Goal: Transaction & Acquisition: Download file/media

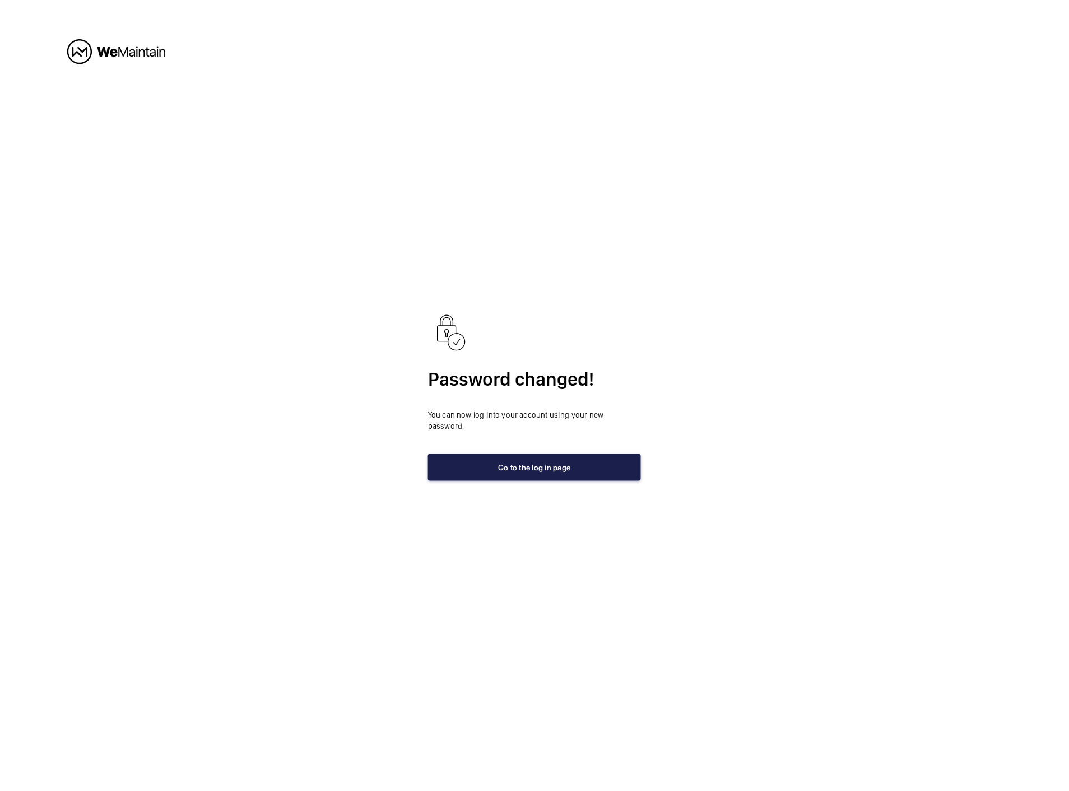
click at [542, 454] on button "Go to the log in page" at bounding box center [534, 467] width 213 height 27
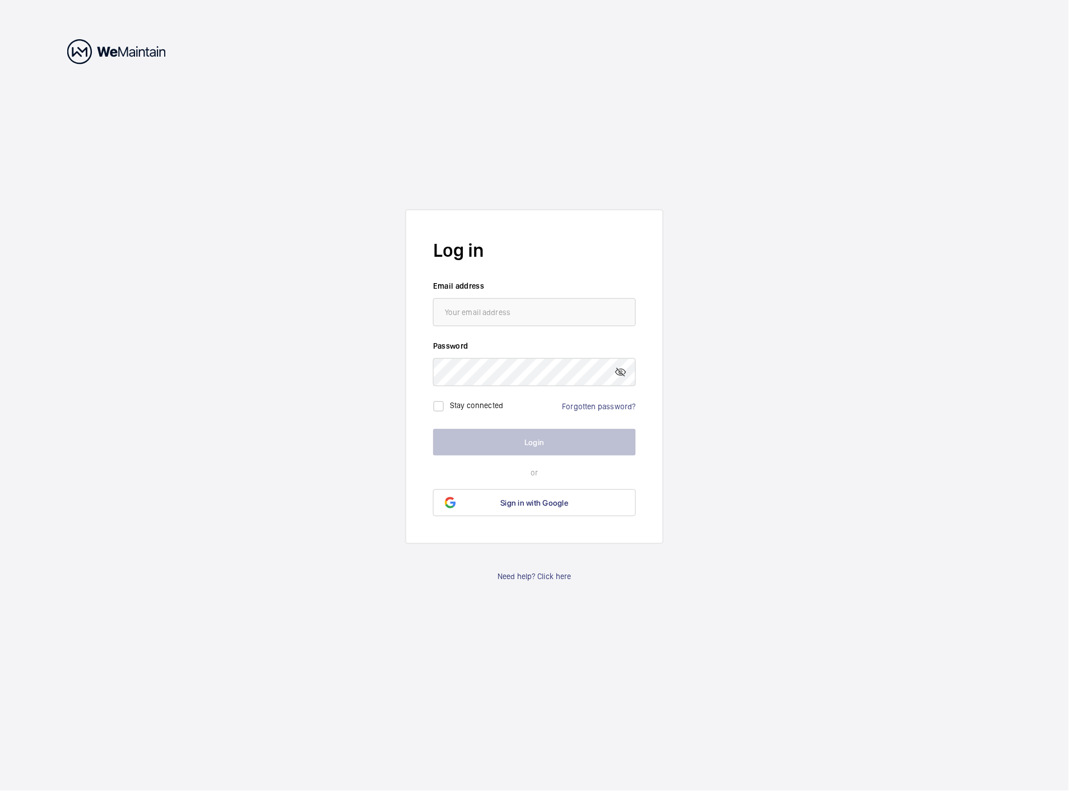
click at [528, 297] on wm-front-input "Email address" at bounding box center [534, 303] width 203 height 46
click at [526, 307] on input "email" at bounding box center [534, 312] width 203 height 28
type input "[PERSON_NAME][EMAIL_ADDRESS][DOMAIN_NAME]"
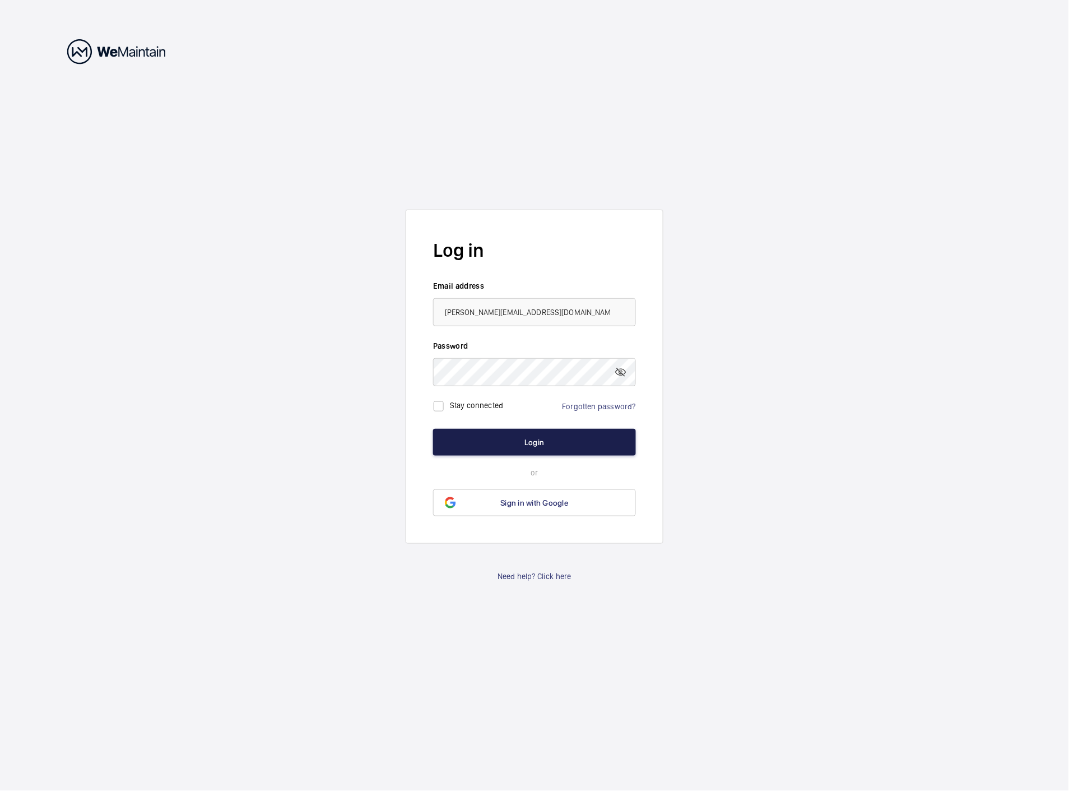
click at [565, 437] on button "Login" at bounding box center [534, 442] width 203 height 27
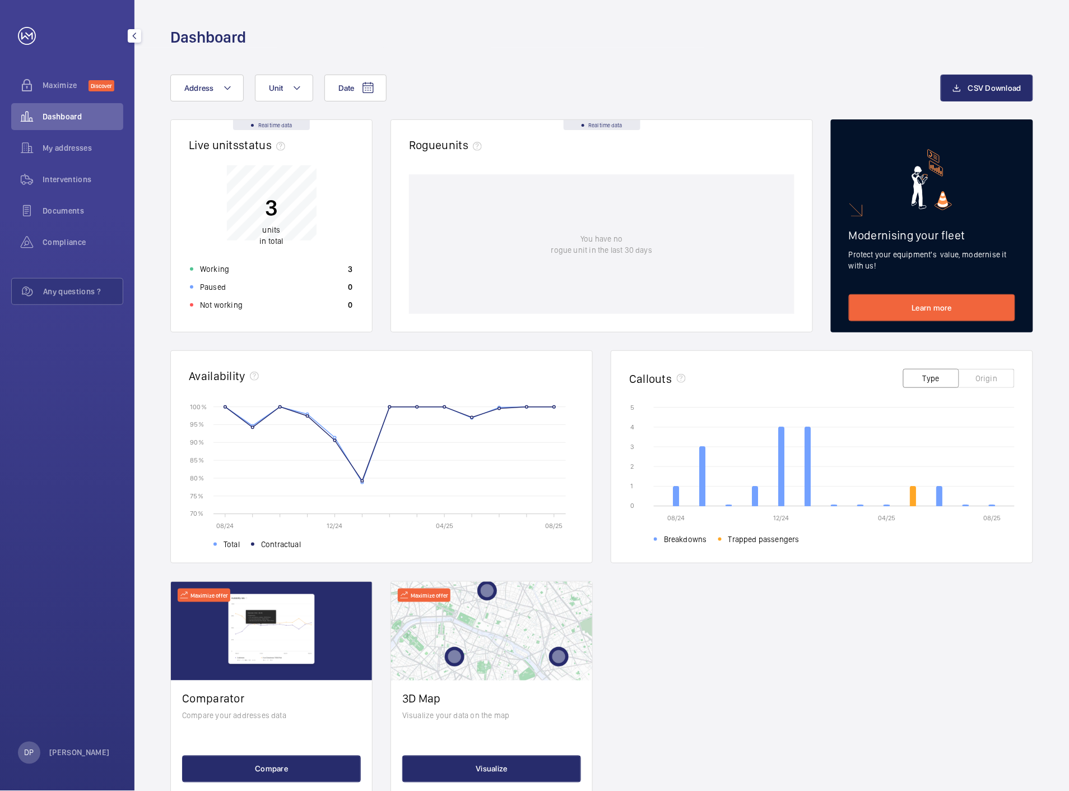
click at [58, 113] on span "Dashboard" at bounding box center [83, 116] width 81 height 11
click at [623, 62] on div "Date Address Unit CSV Download Real time data Live units status﻿ 3 units in tot…" at bounding box center [601, 434] width 935 height 773
click at [58, 154] on div "My addresses" at bounding box center [67, 147] width 112 height 27
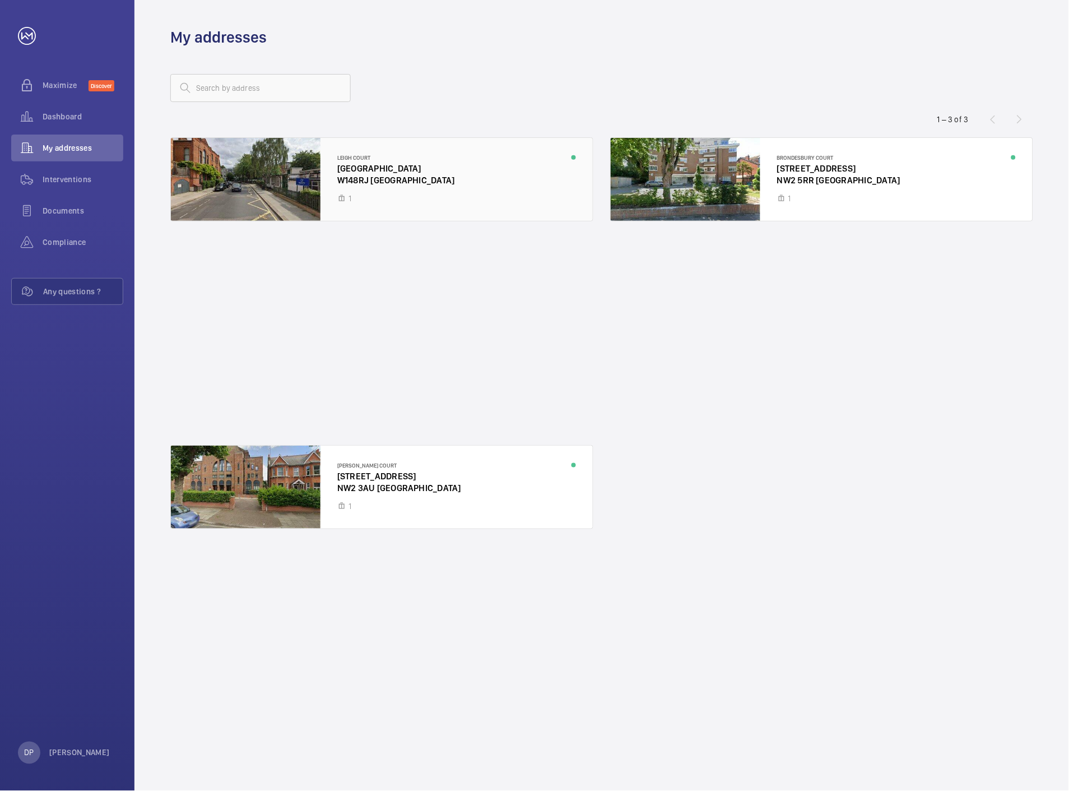
click at [368, 170] on div at bounding box center [382, 179] width 422 height 83
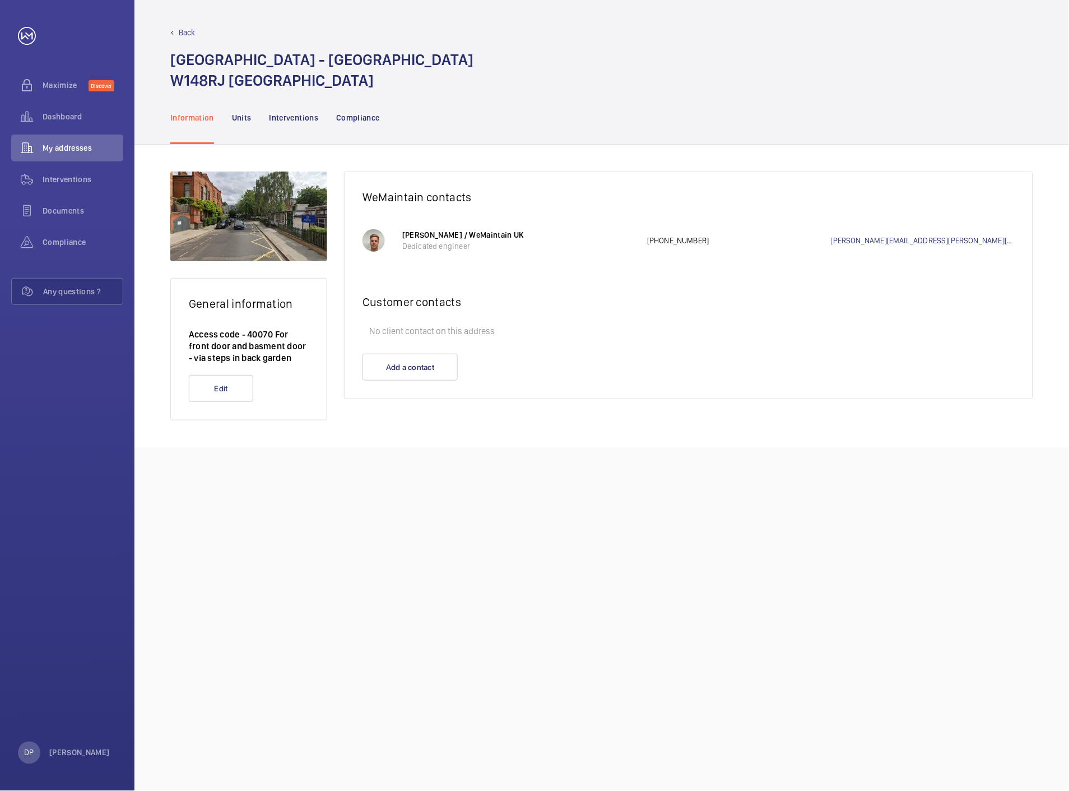
click at [722, 352] on wm-front-card-body "No client contact on this address" at bounding box center [689, 337] width 688 height 34
click at [307, 119] on p "Interventions" at bounding box center [294, 117] width 49 height 11
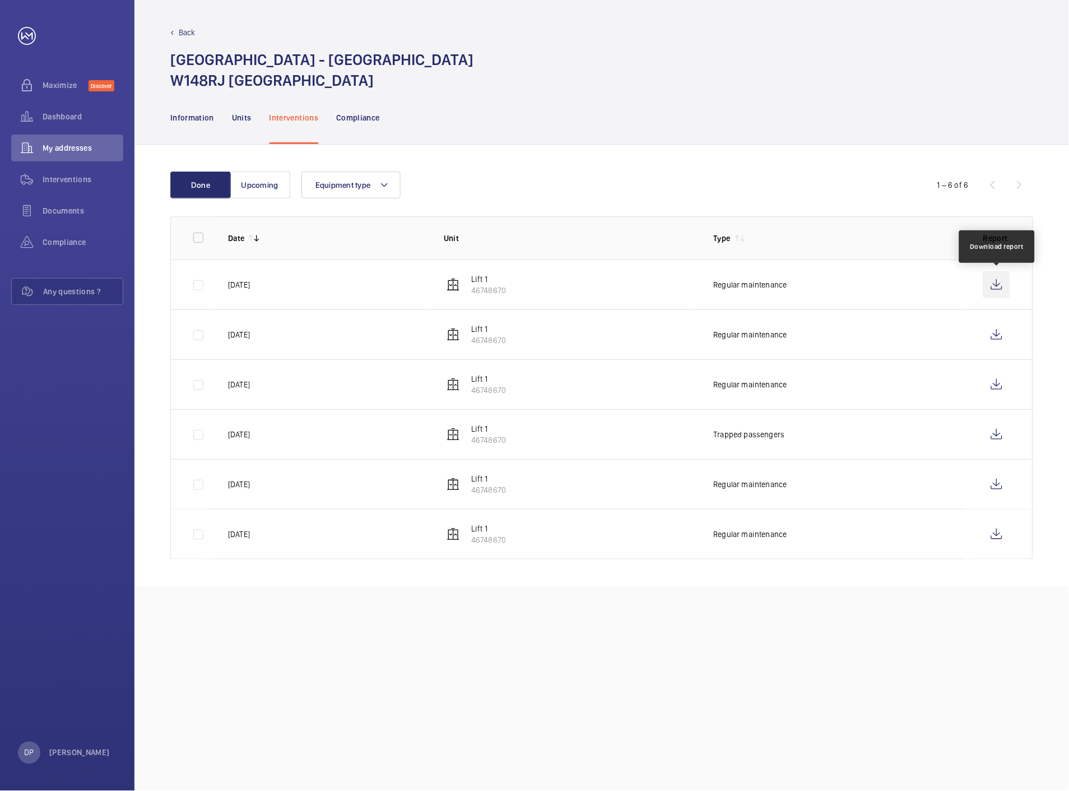
click at [996, 286] on wm-front-icon-button at bounding box center [996, 284] width 27 height 27
